Goal: Transaction & Acquisition: Purchase product/service

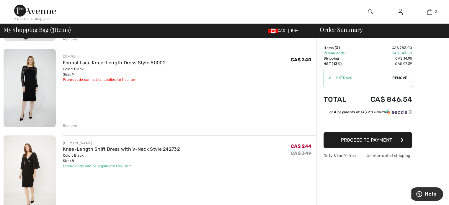
scroll to position [89, 0]
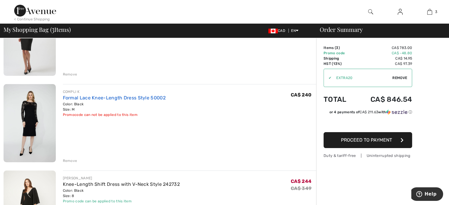
click at [147, 97] on link "Formal Lace Knee-Length Dress Style 50002" at bounding box center [114, 98] width 103 height 6
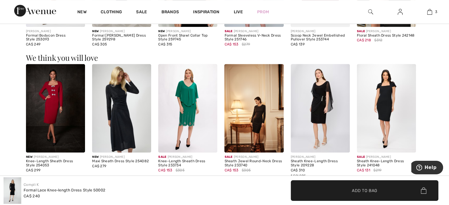
scroll to position [414, 0]
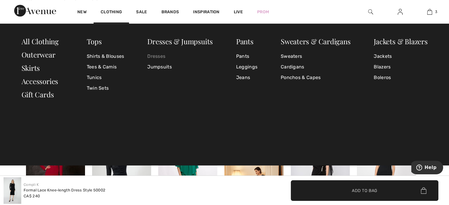
click at [155, 54] on link "Dresses" at bounding box center [180, 56] width 66 height 11
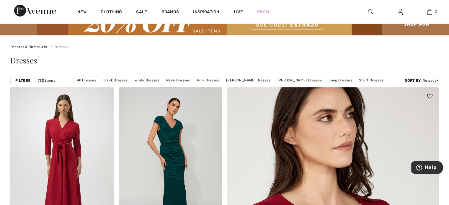
scroll to position [59, 0]
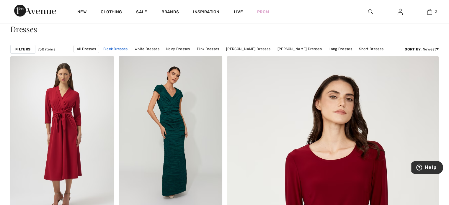
click at [129, 51] on link "Black Dresses" at bounding box center [115, 49] width 30 height 8
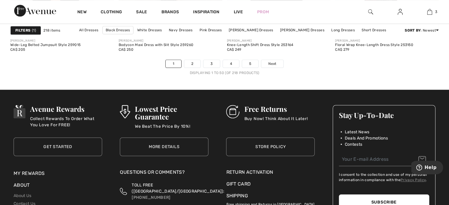
scroll to position [2866, 0]
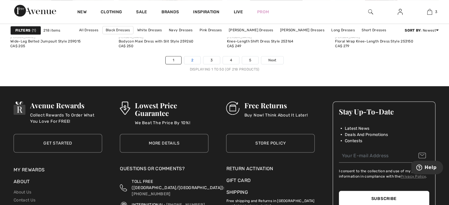
click at [189, 62] on link "2" at bounding box center [192, 60] width 16 height 8
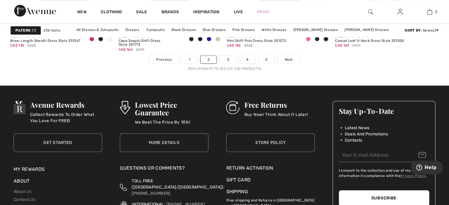
scroll to position [2866, 0]
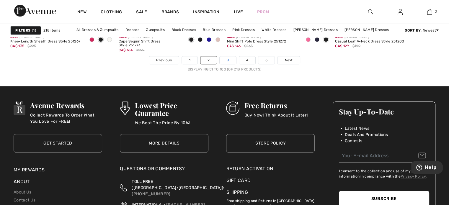
click at [227, 58] on link "3" at bounding box center [228, 60] width 16 height 8
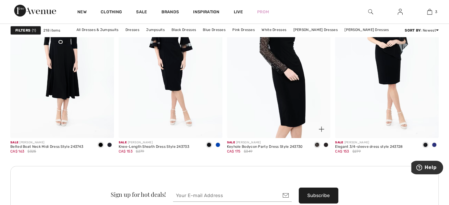
scroll to position [2128, 0]
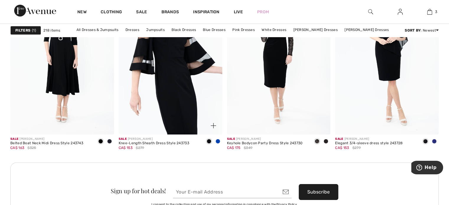
click at [182, 85] on img at bounding box center [171, 56] width 104 height 155
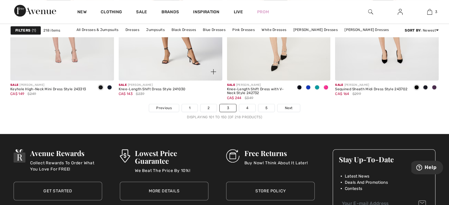
scroll to position [2866, 0]
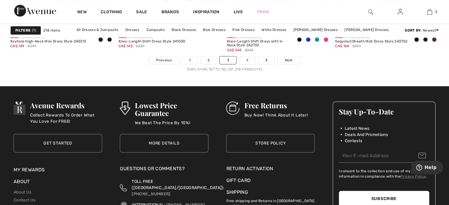
click at [252, 58] on link "4" at bounding box center [247, 60] width 16 height 8
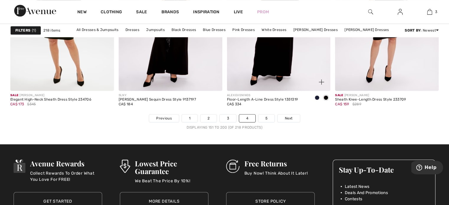
scroll to position [2807, 0]
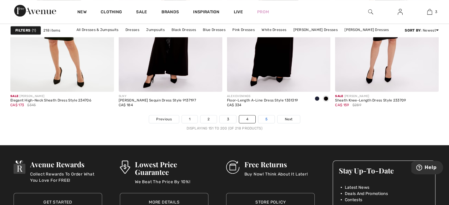
click at [265, 118] on link "5" at bounding box center [267, 120] width 16 height 8
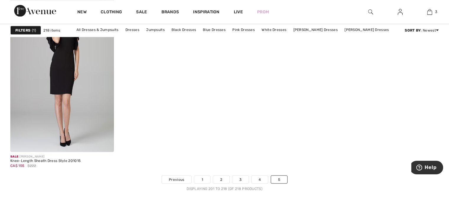
scroll to position [1152, 0]
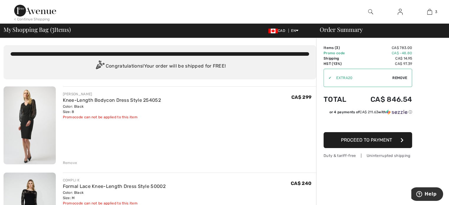
click at [408, 78] on div "✔ Apply Remove" at bounding box center [368, 78] width 89 height 18
click at [396, 78] on span "Remove" at bounding box center [400, 77] width 15 height 5
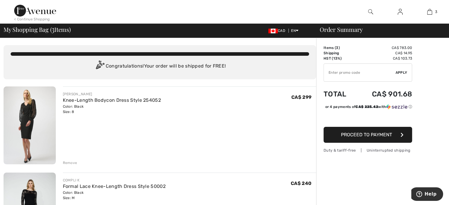
click at [333, 69] on input "TEXT" at bounding box center [360, 73] width 72 height 18
click at [331, 73] on input "TEXT" at bounding box center [360, 73] width 72 height 18
type input "NEW10"
click at [399, 72] on span "Apply" at bounding box center [402, 72] width 12 height 5
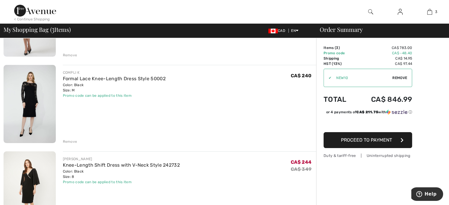
scroll to position [118, 0]
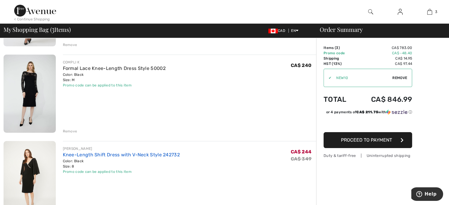
click at [122, 154] on link "Knee-Length Shift Dress with V-Neck Style 242732" at bounding box center [121, 155] width 117 height 6
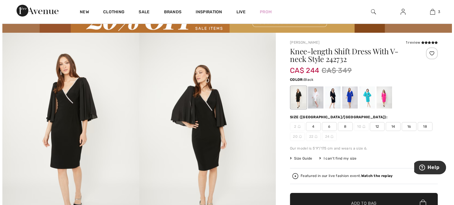
scroll to position [30, 0]
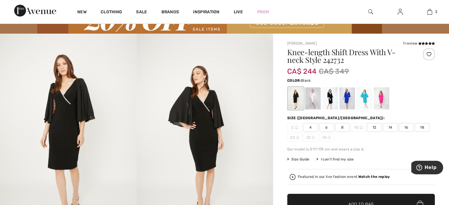
click at [209, 118] on img at bounding box center [205, 136] width 137 height 205
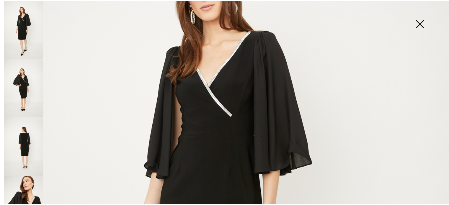
scroll to position [118, 0]
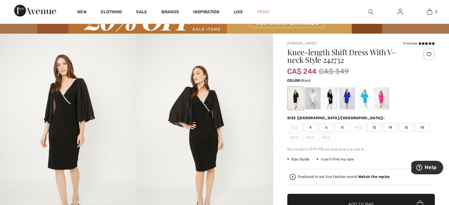
click at [216, 151] on img at bounding box center [205, 136] width 137 height 205
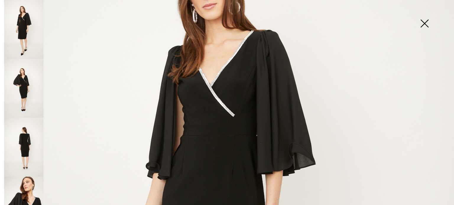
click at [428, 22] on img at bounding box center [425, 24] width 30 height 30
